Goal: Task Accomplishment & Management: Complete application form

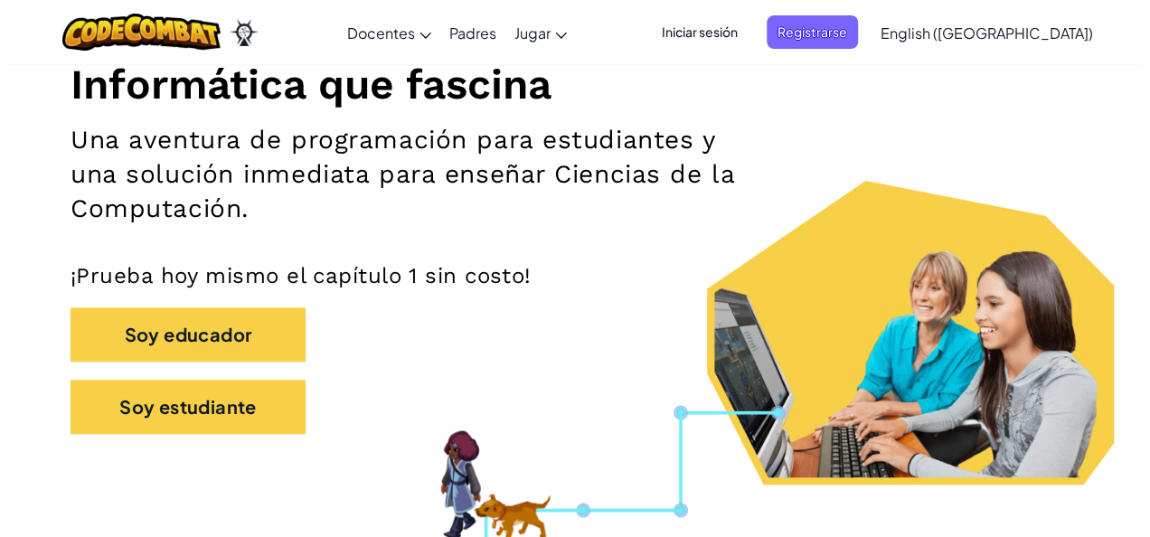
scroll to position [242, 0]
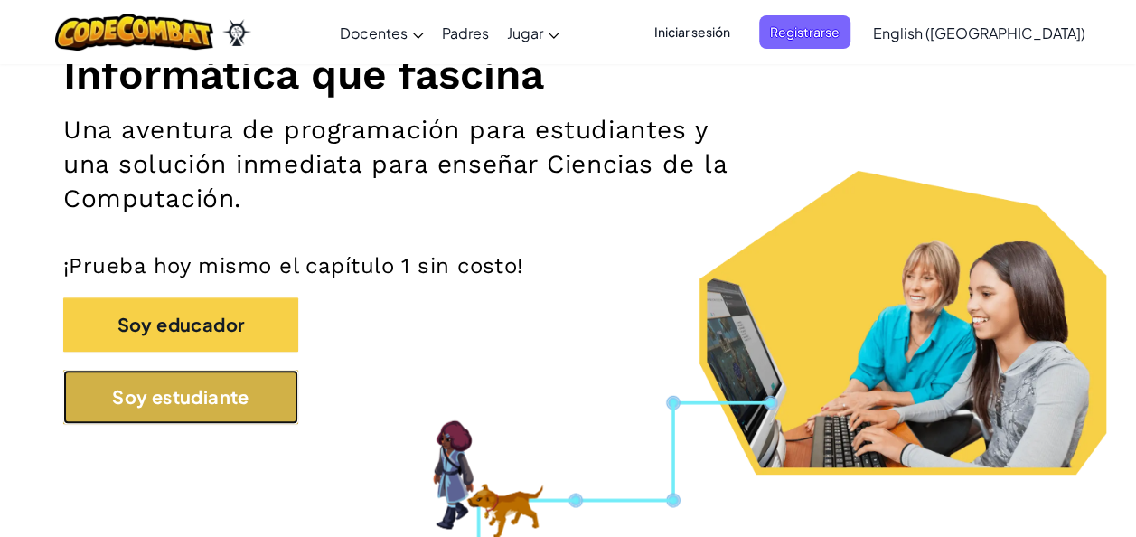
click at [219, 394] on button "Soy estudiante" at bounding box center [180, 397] width 235 height 54
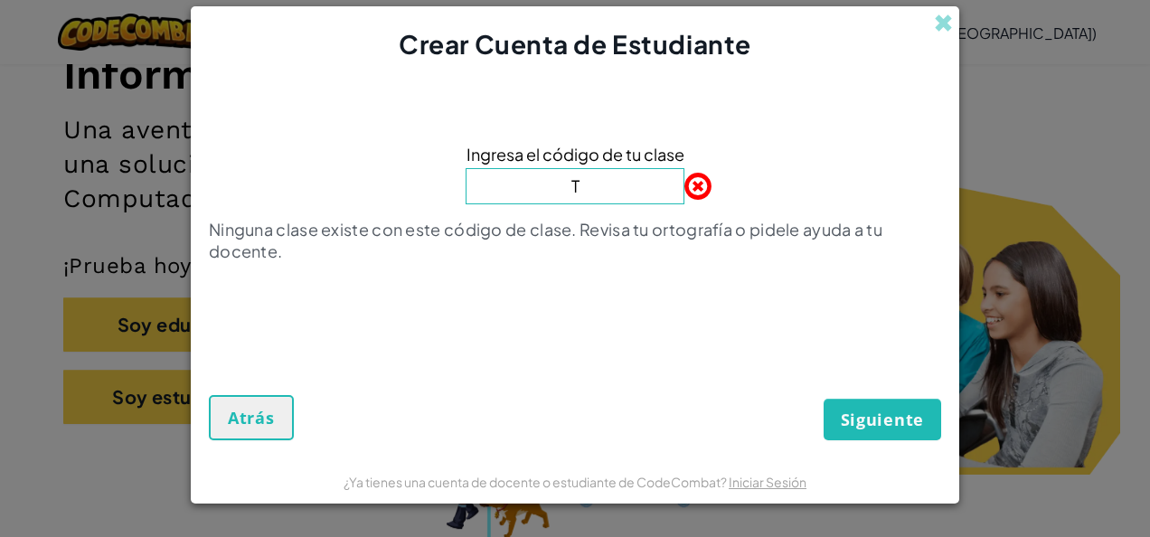
click at [824, 399] on button "Siguiente" at bounding box center [883, 420] width 118 height 42
click at [577, 186] on input "T" at bounding box center [575, 186] width 219 height 36
type input "TurnPageBell"
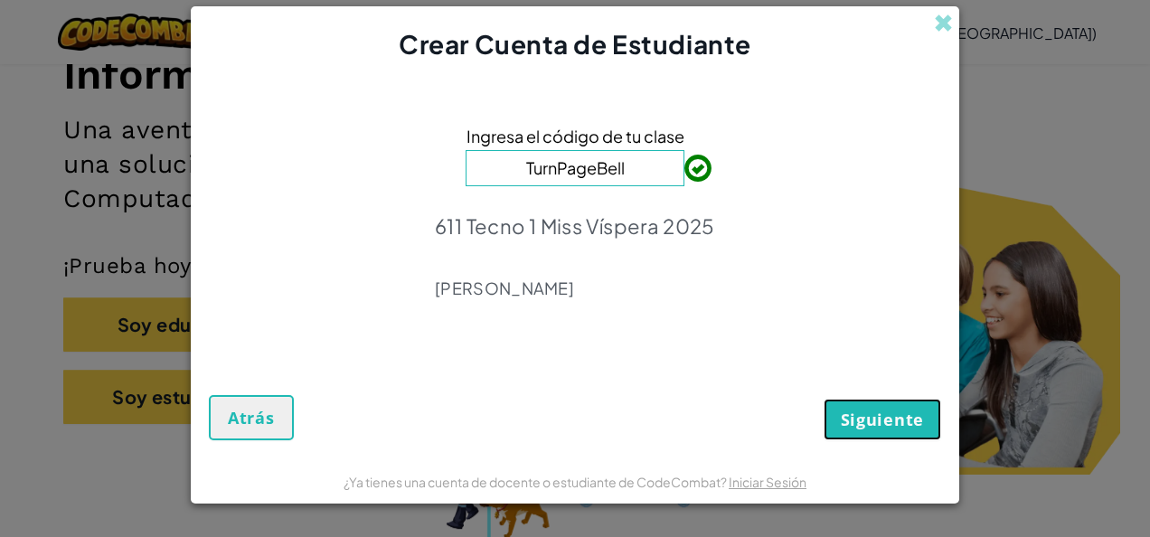
click at [876, 412] on span "Siguiente" at bounding box center [882, 420] width 83 height 22
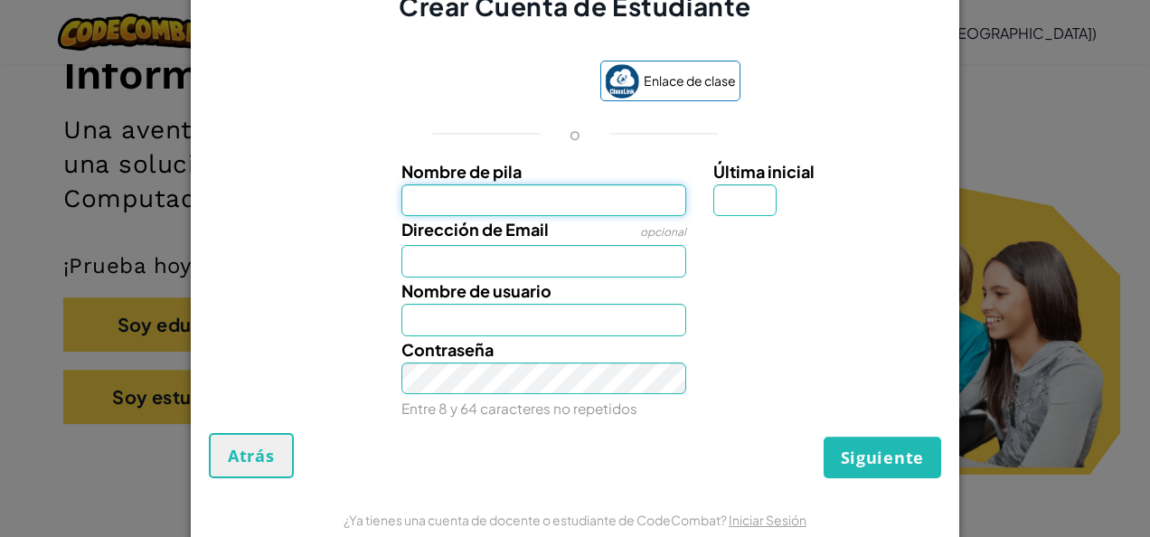
click at [574, 207] on input "Nombre de pila" at bounding box center [544, 200] width 286 height 33
type input "Veda"
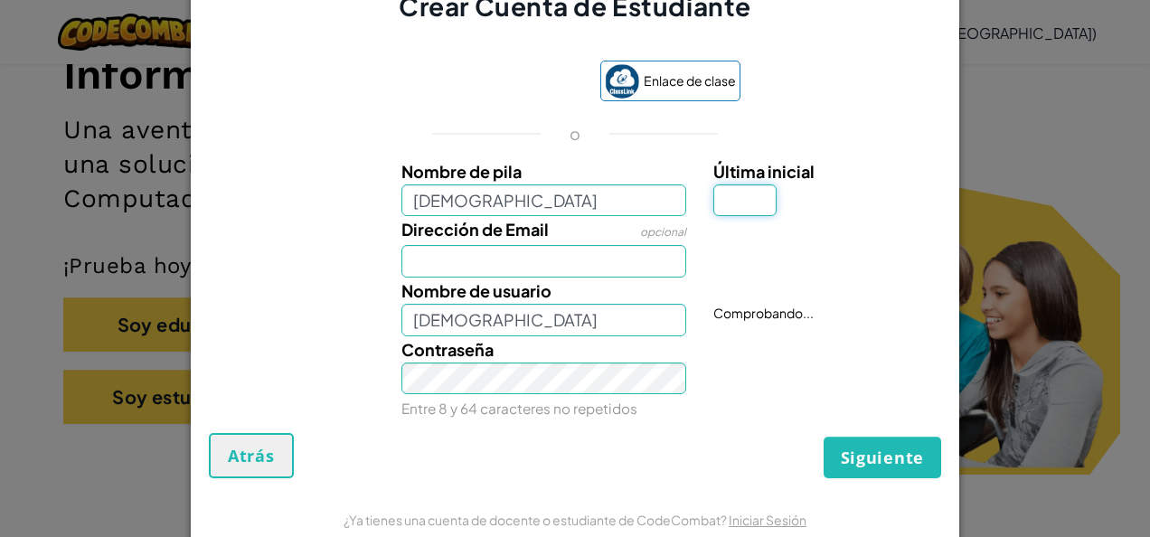
click at [723, 199] on input "Última inicial" at bounding box center [744, 200] width 63 height 33
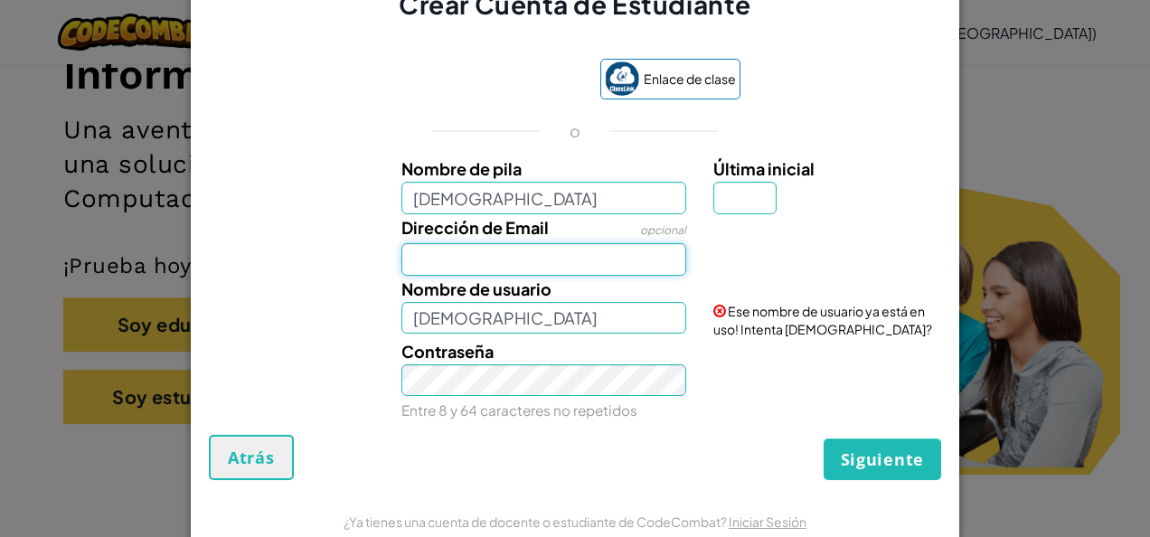
click at [523, 257] on input "Dirección de Email" at bounding box center [544, 259] width 286 height 33
type input "AL07126464@tecmilenio.mx"
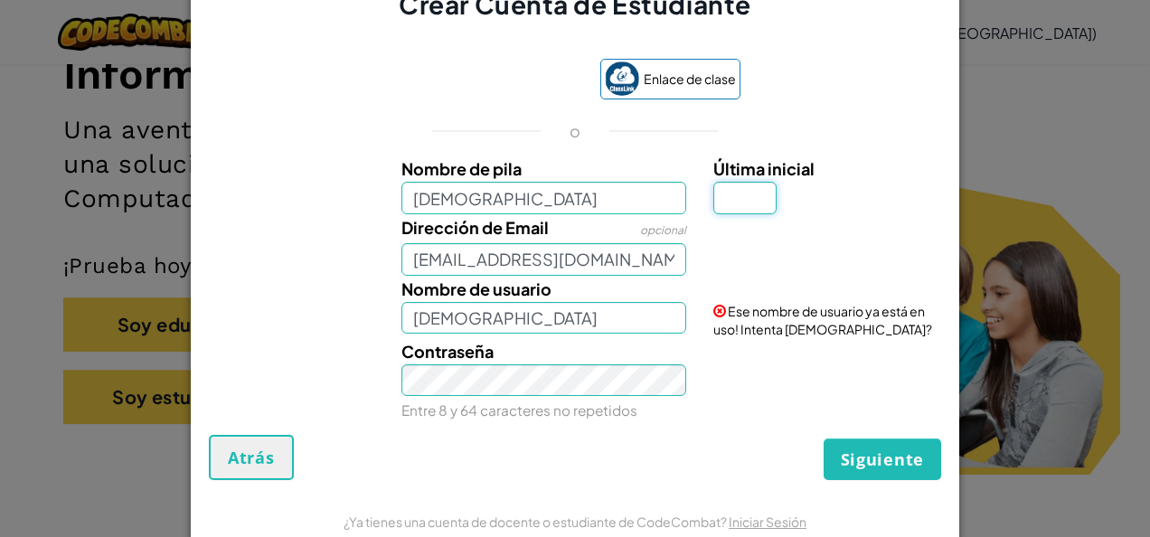
type input "L"
type input "VedaL"
click at [724, 202] on input "L" at bounding box center [744, 198] width 63 height 33
click at [492, 208] on input "Veda" at bounding box center [544, 198] width 286 height 33
type input "Veda Victoria"
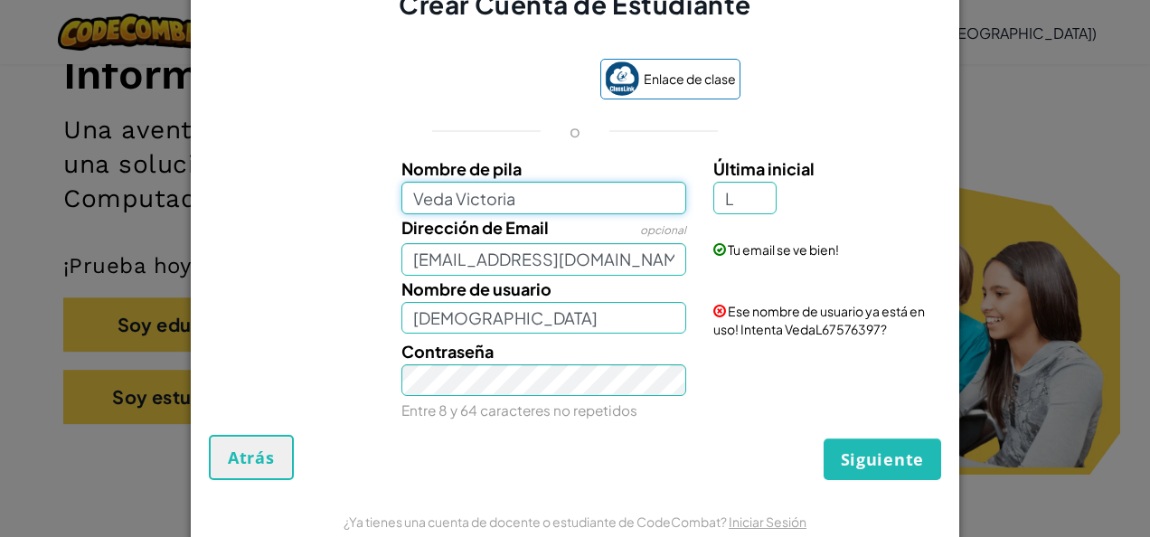
type input "Veda VictoriaL"
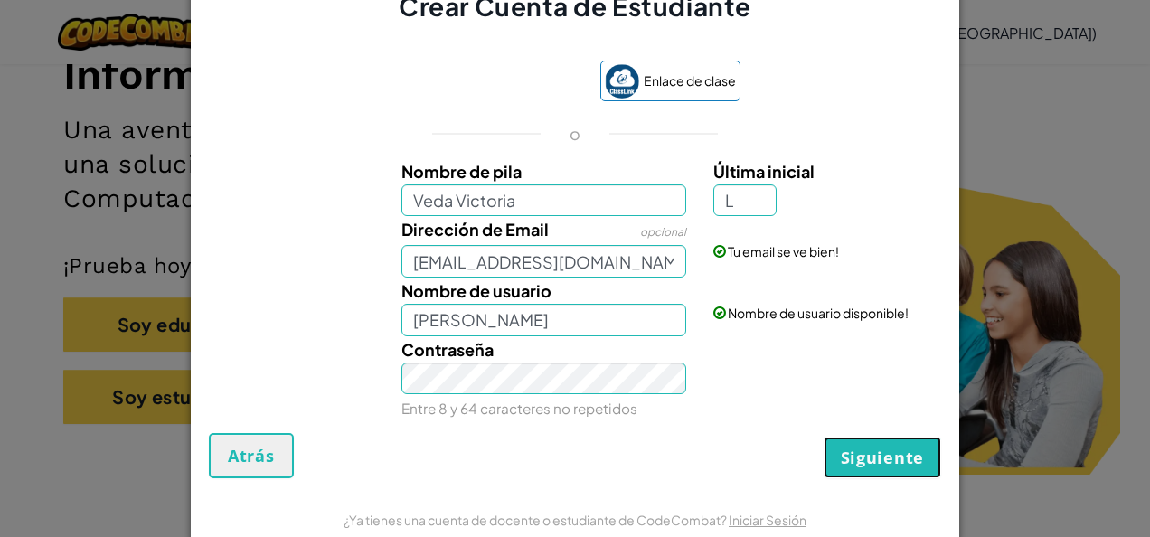
click at [870, 457] on span "Siguiente" at bounding box center [882, 458] width 83 height 22
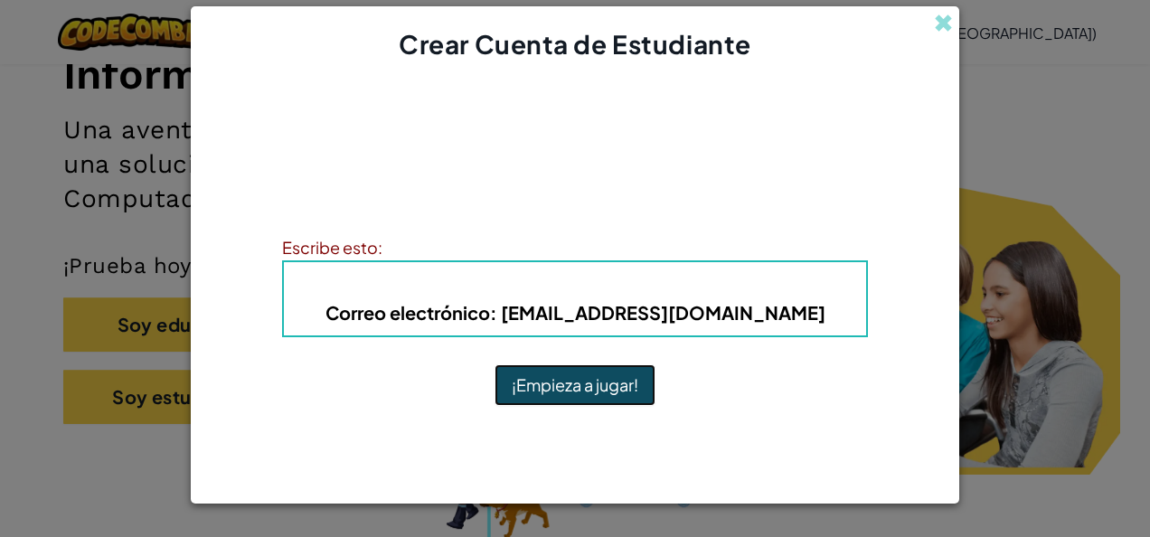
click at [606, 395] on button "¡Empieza a jugar!" at bounding box center [574, 385] width 161 height 42
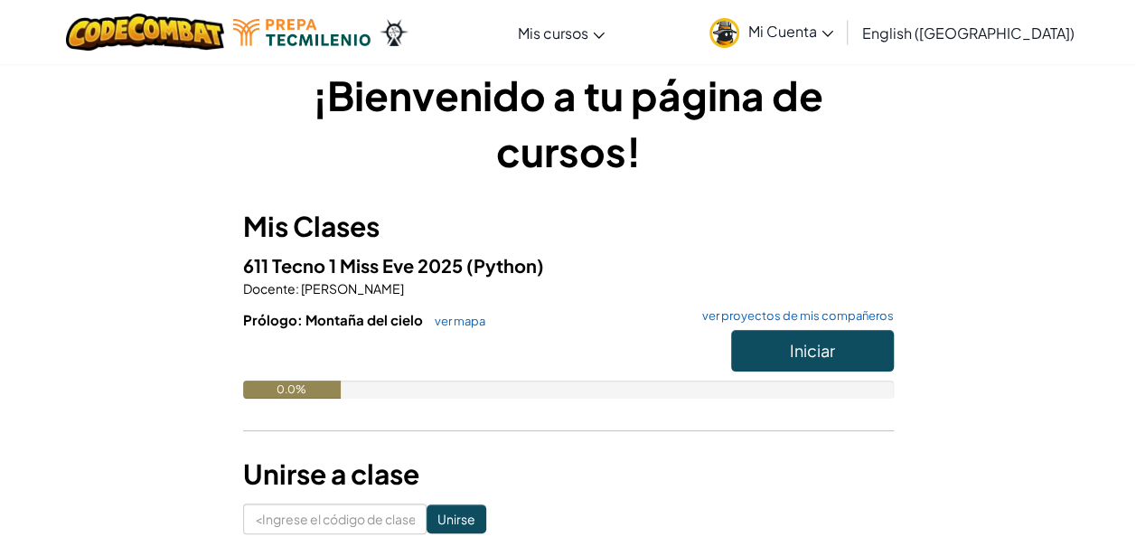
scroll to position [24, 0]
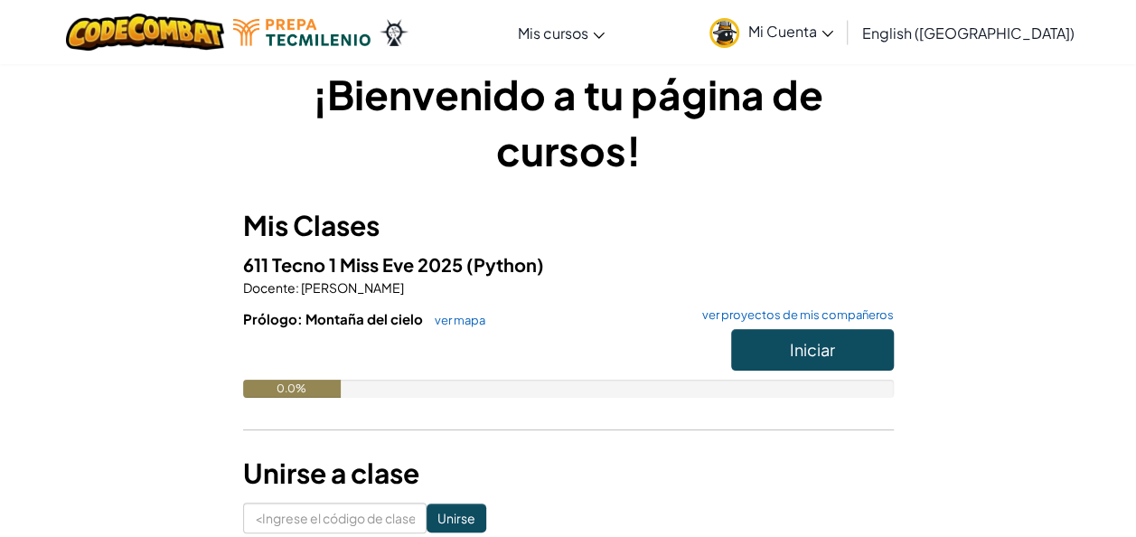
click at [739, 29] on img at bounding box center [725, 33] width 30 height 30
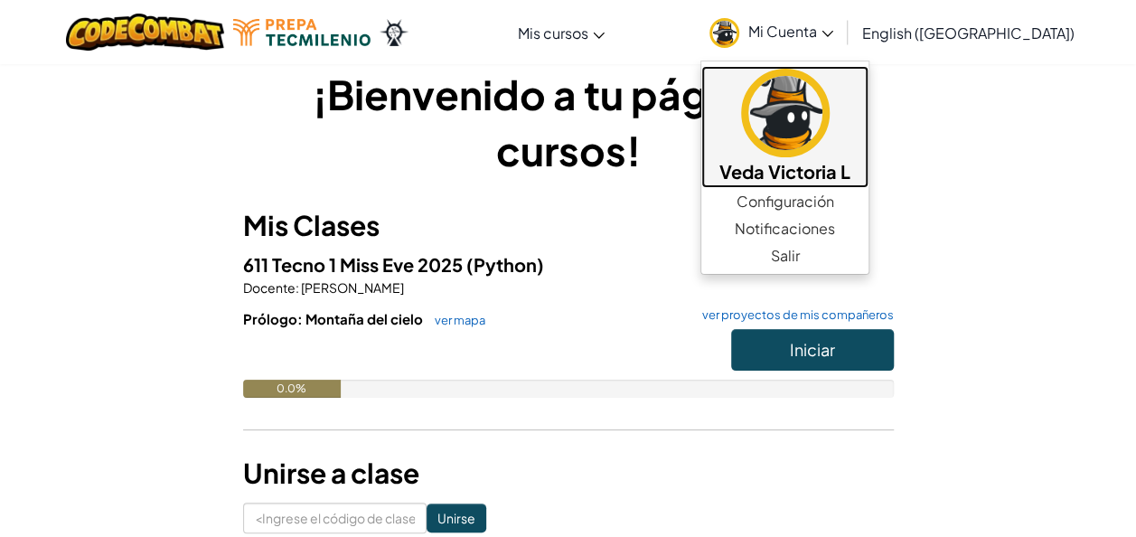
click at [830, 106] on img at bounding box center [785, 113] width 89 height 89
